Goal: Download file/media

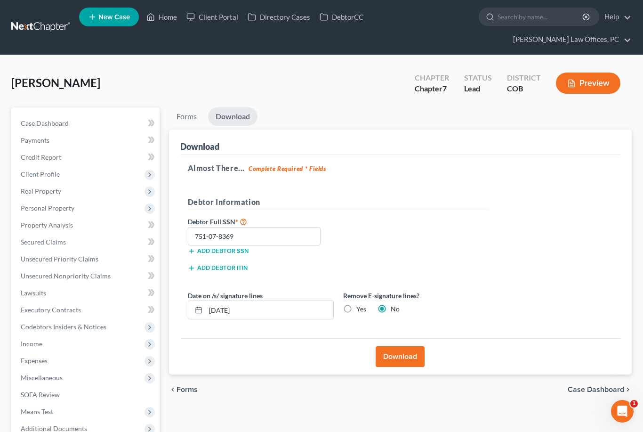
click at [399, 353] on button "Download" at bounding box center [400, 356] width 49 height 21
click at [400, 353] on button "Download" at bounding box center [400, 356] width 49 height 21
click at [402, 360] on button "Download" at bounding box center [400, 356] width 49 height 21
click at [402, 359] on button "Download" at bounding box center [400, 356] width 49 height 21
click at [408, 352] on button "Download" at bounding box center [400, 356] width 49 height 21
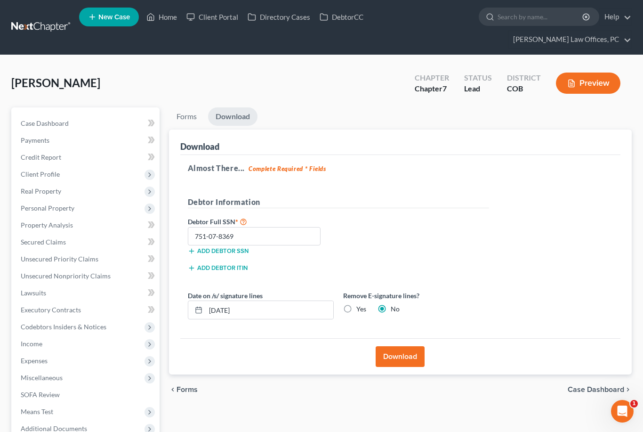
click at [611, 39] on link "[PERSON_NAME] Law Offices, PC" at bounding box center [569, 39] width 123 height 17
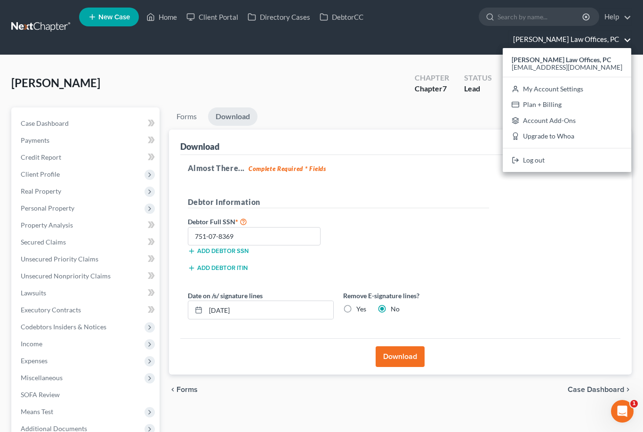
click at [604, 88] on link "My Account Settings" at bounding box center [567, 89] width 128 height 16
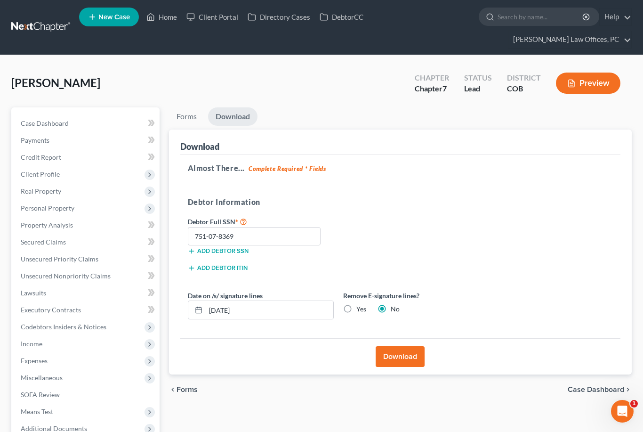
select select "11"
select select "28"
select select "5"
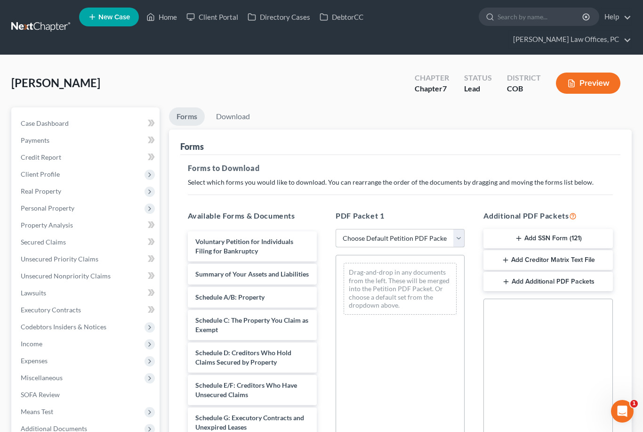
click at [456, 241] on select "Choose Default Petition PDF Packet Complete Bankruptcy Petition (all forms and …" at bounding box center [400, 238] width 129 height 19
select select "0"
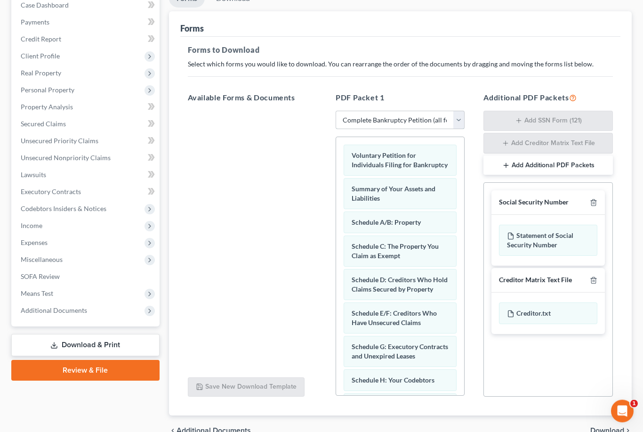
scroll to position [137, 0]
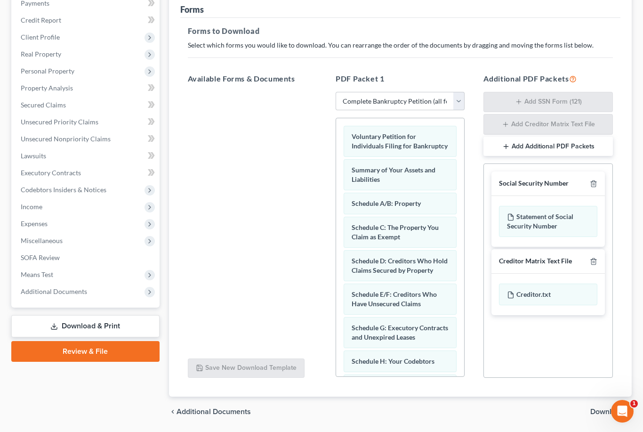
click at [616, 413] on span "Download" at bounding box center [607, 412] width 34 height 8
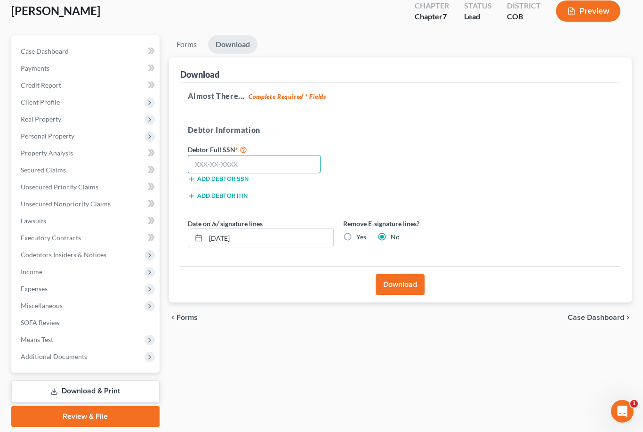
click at [253, 160] on input "text" at bounding box center [254, 164] width 133 height 19
type input "751-07-8369"
click at [396, 281] on button "Download" at bounding box center [400, 284] width 49 height 21
click at [416, 288] on button "Download" at bounding box center [400, 284] width 49 height 21
click at [395, 289] on button "Download" at bounding box center [400, 284] width 49 height 21
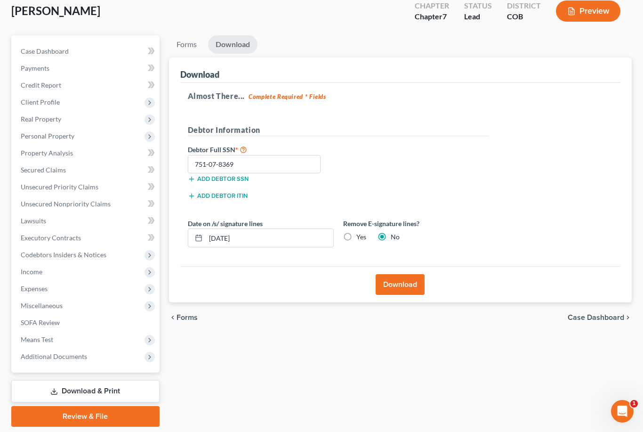
click at [393, 293] on button "Download" at bounding box center [400, 284] width 49 height 21
click at [396, 296] on div "Download" at bounding box center [400, 284] width 441 height 36
click at [391, 294] on button "Download" at bounding box center [400, 284] width 49 height 21
click at [394, 280] on button "Download" at bounding box center [400, 284] width 49 height 21
click at [265, 94] on strong "Complete Required * Fields" at bounding box center [288, 97] width 78 height 8
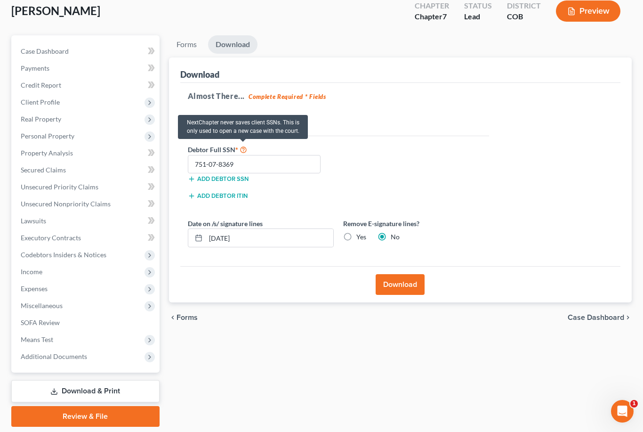
click at [240, 144] on icon at bounding box center [244, 148] width 8 height 9
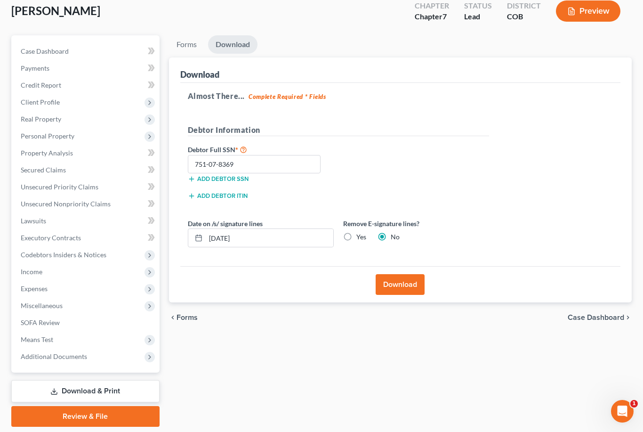
click at [377, 191] on div "Add debtor ITIN" at bounding box center [338, 198] width 311 height 17
click at [404, 283] on button "Download" at bounding box center [400, 284] width 49 height 21
click at [397, 292] on button "Download" at bounding box center [400, 284] width 49 height 21
click at [396, 291] on button "Download" at bounding box center [400, 284] width 49 height 21
click at [396, 290] on button "Download" at bounding box center [400, 284] width 49 height 21
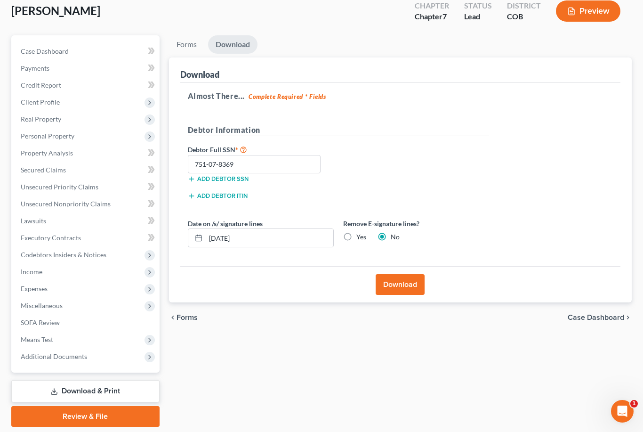
click at [396, 290] on button "Download" at bounding box center [400, 284] width 49 height 21
click at [376, 293] on button "Download" at bounding box center [400, 284] width 49 height 21
